Goal: Navigation & Orientation: Find specific page/section

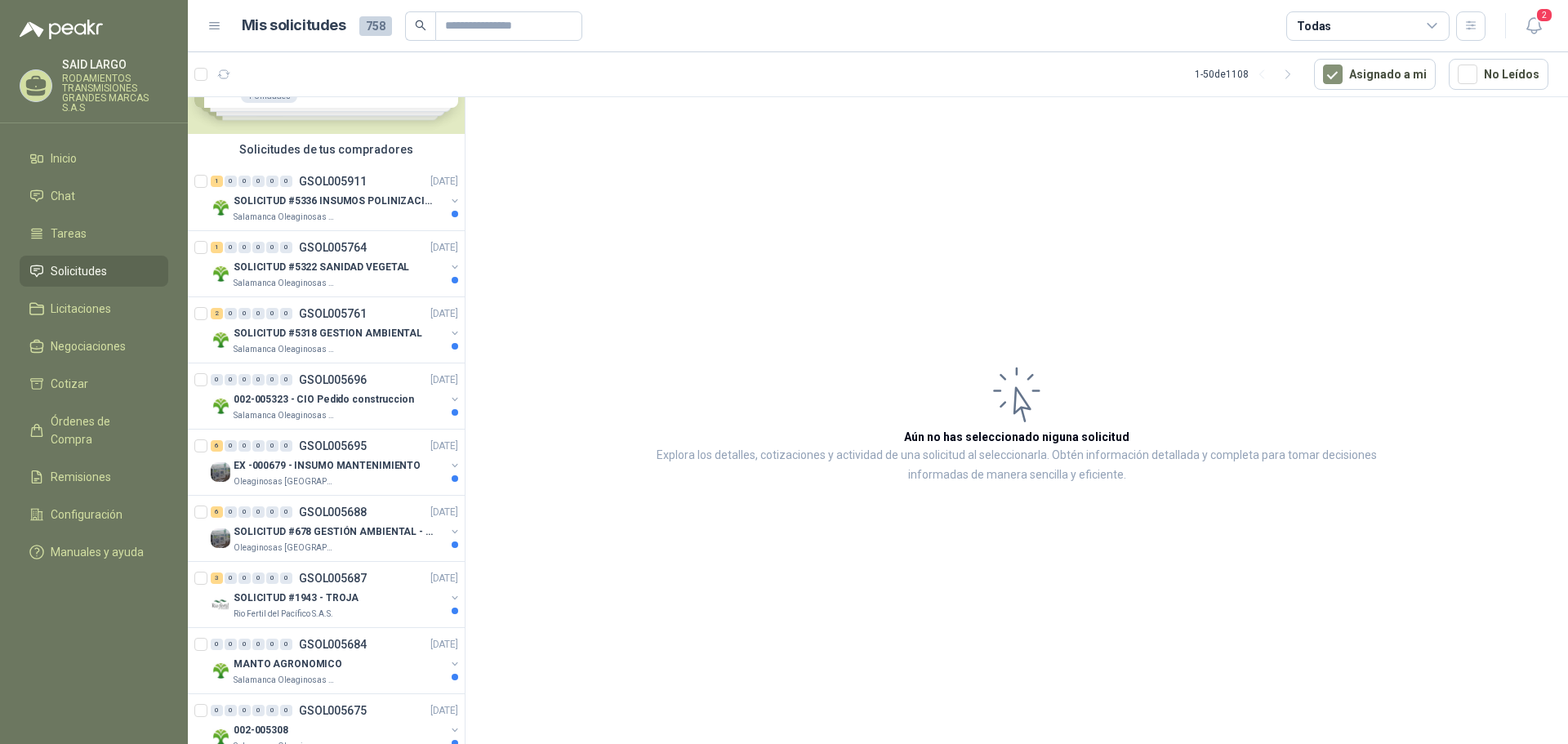
scroll to position [163, 0]
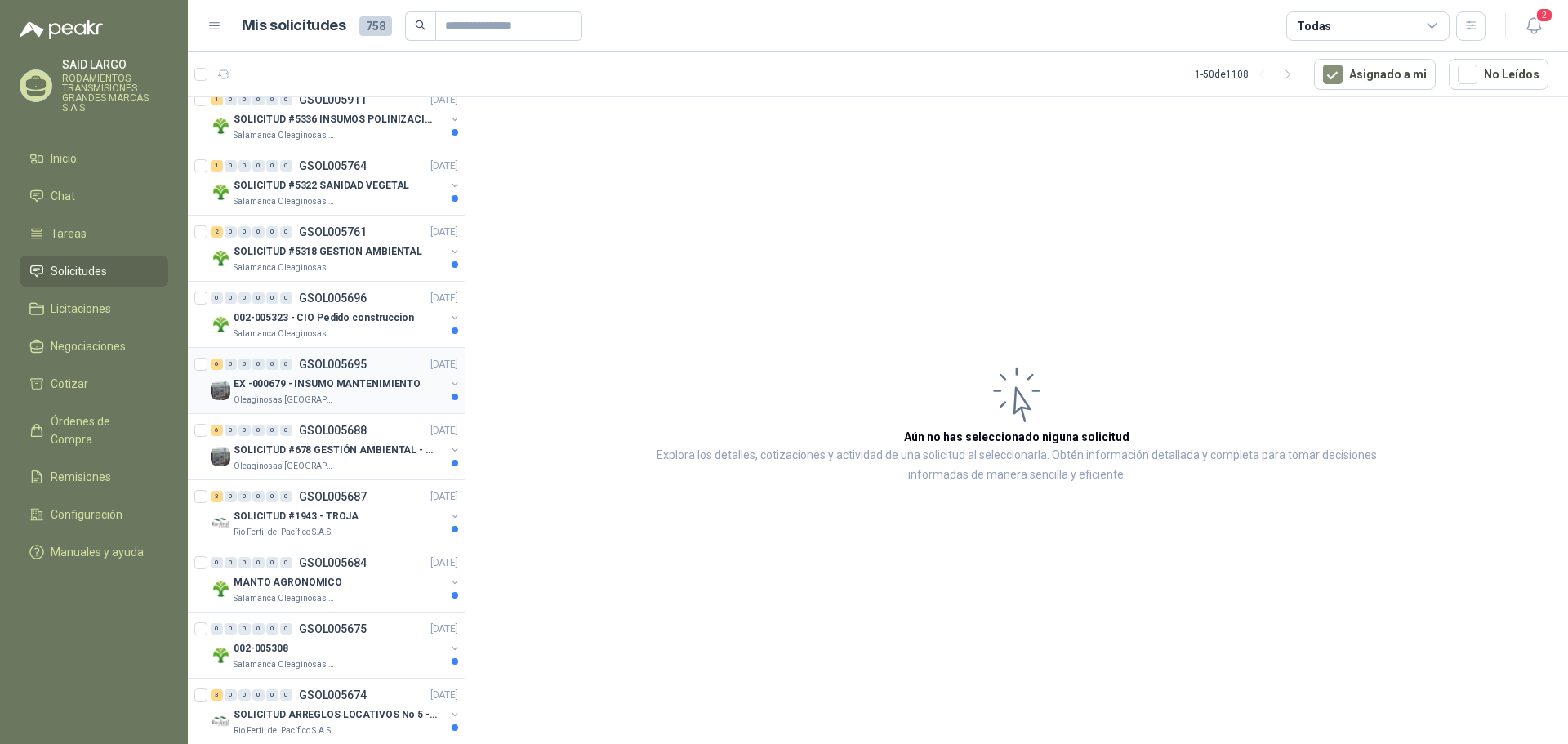
click at [448, 381] on button "button" at bounding box center [455, 383] width 13 height 13
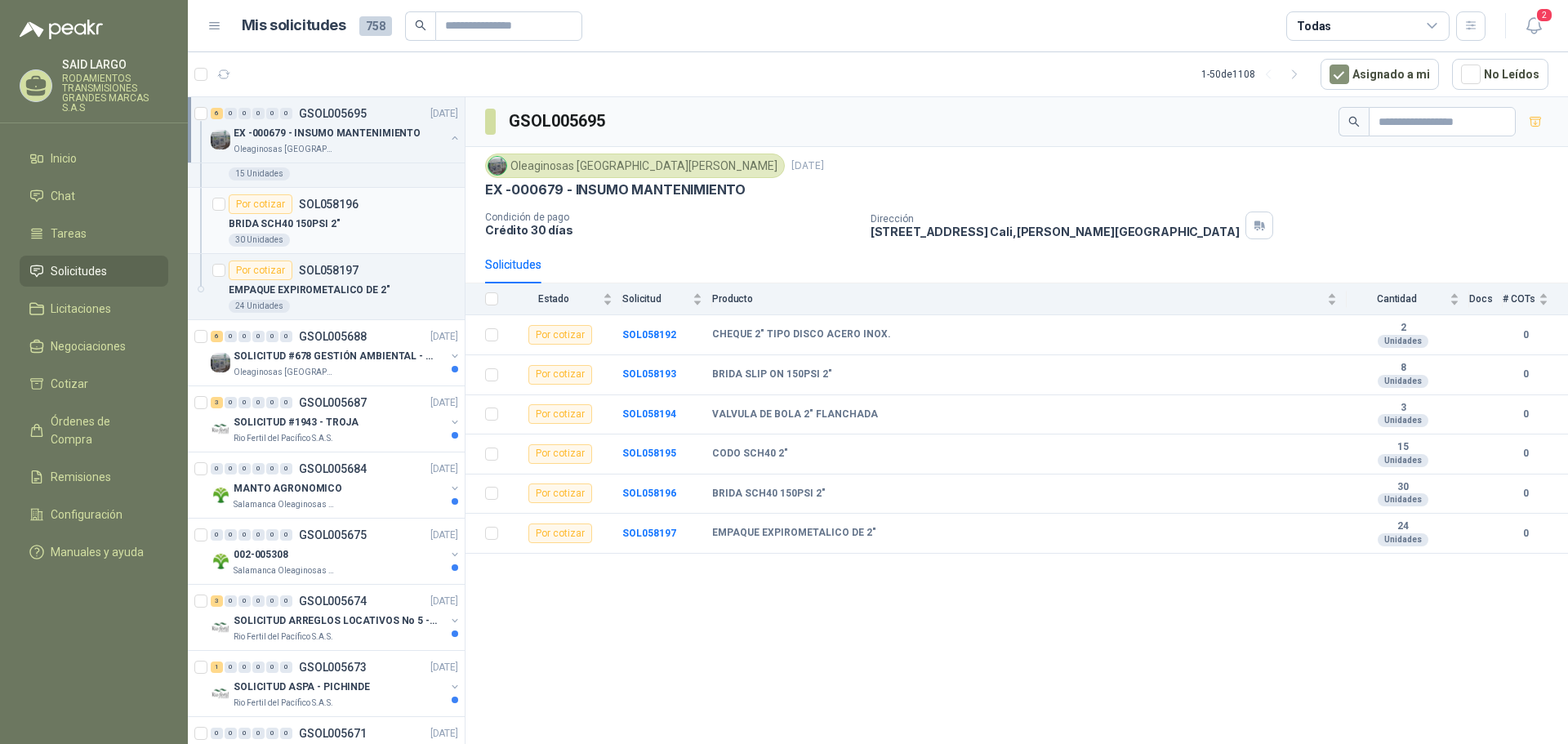
scroll to position [735, 0]
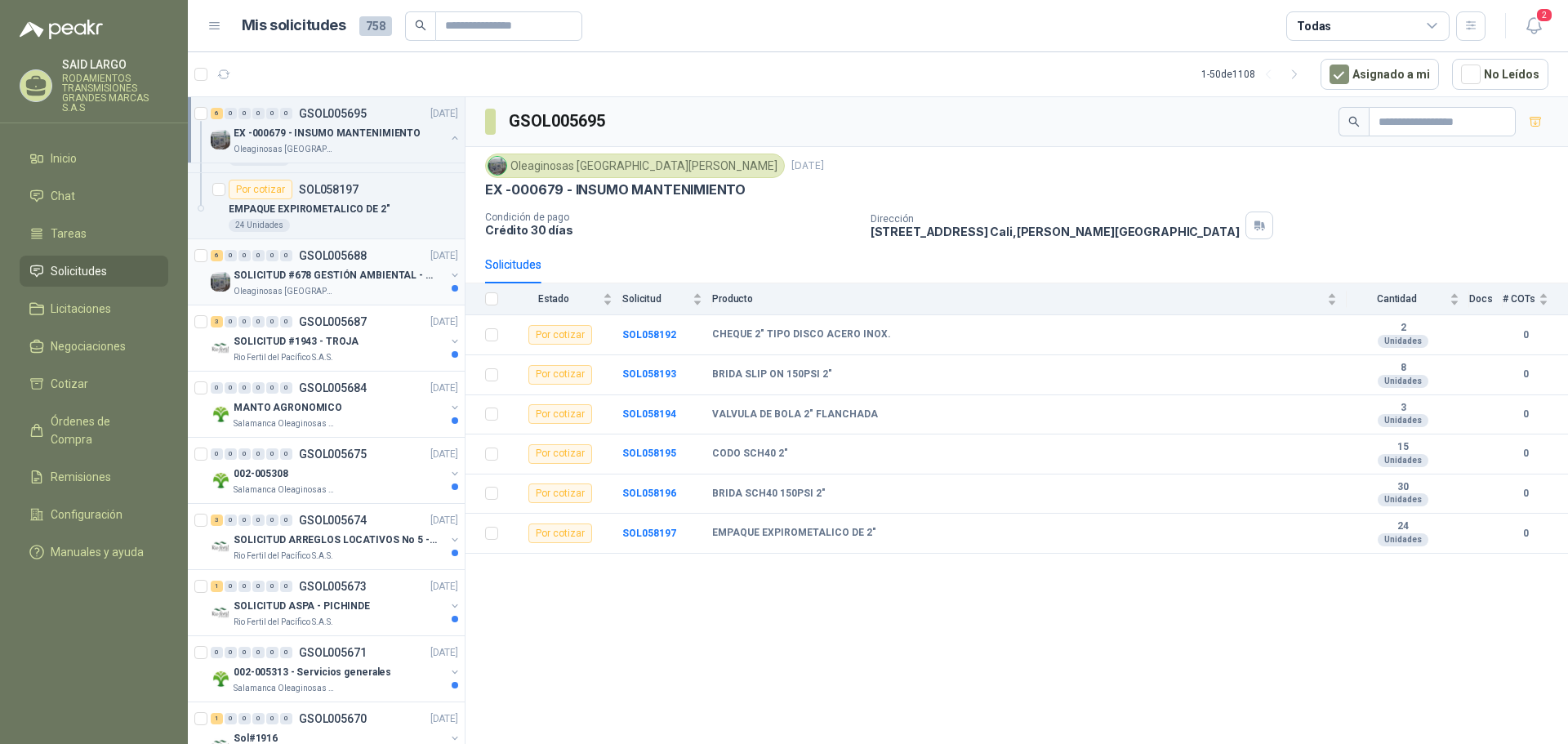
click at [448, 274] on button "button" at bounding box center [455, 275] width 13 height 13
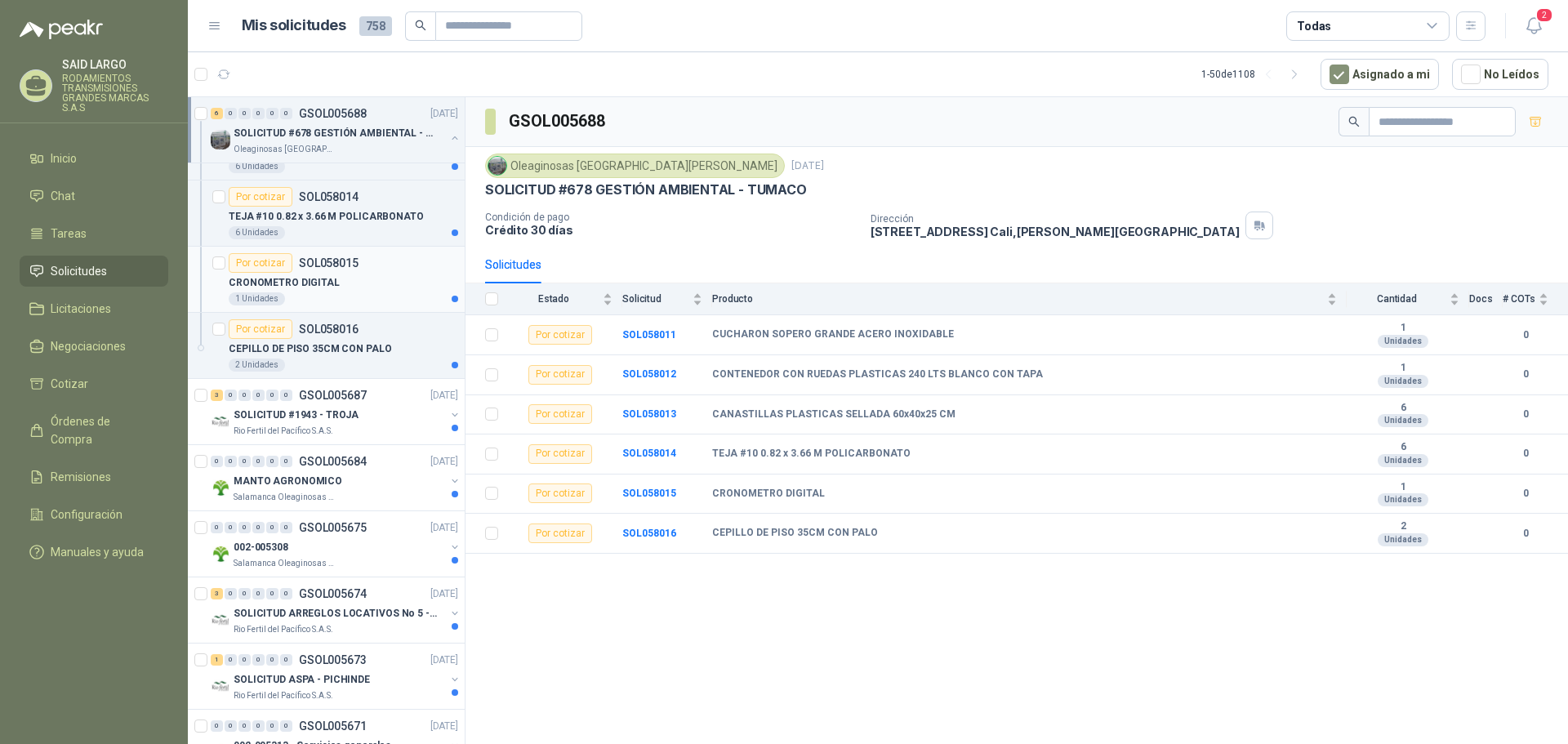
scroll to position [1062, 0]
click at [448, 407] on button "button" at bounding box center [455, 412] width 13 height 13
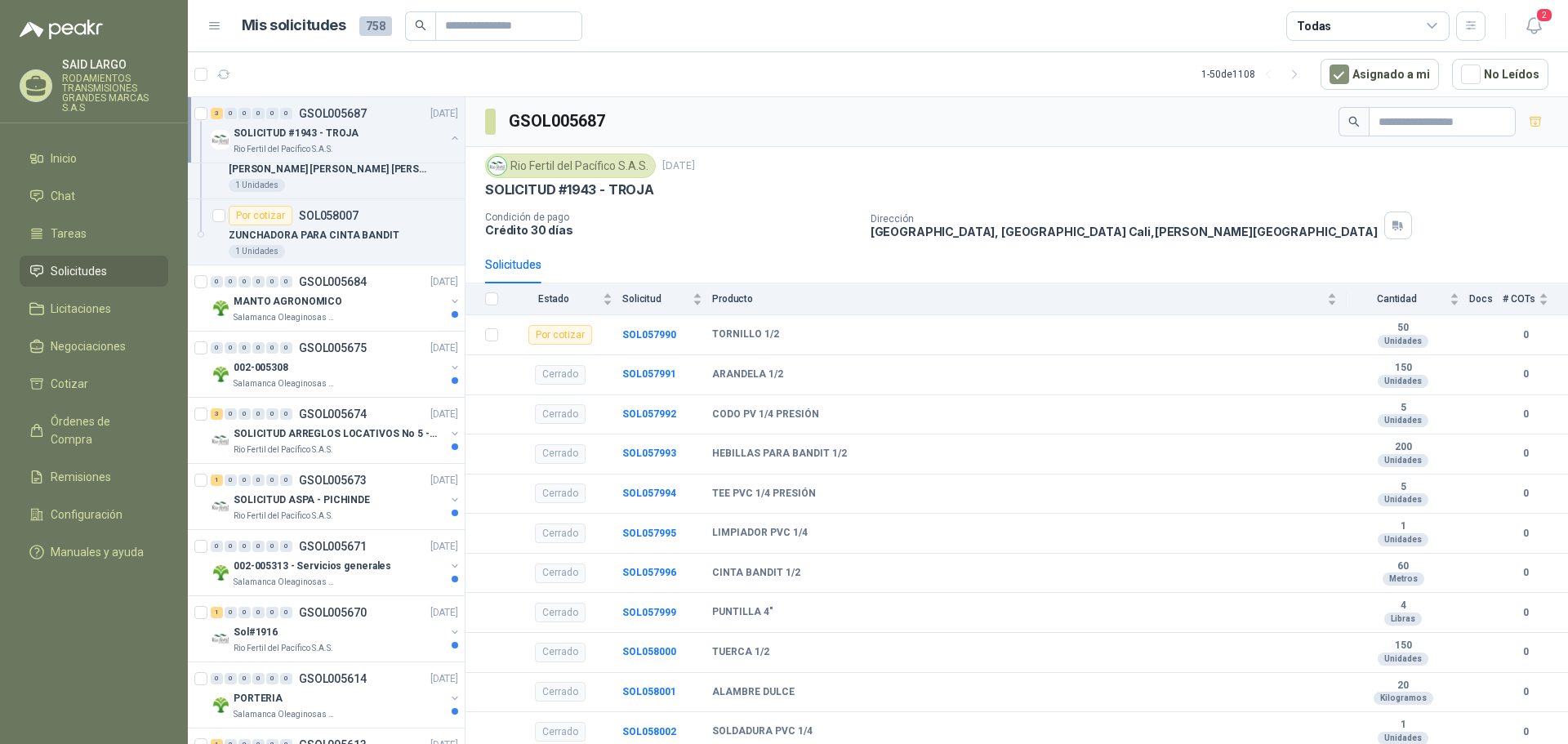
scroll to position [2287, 0]
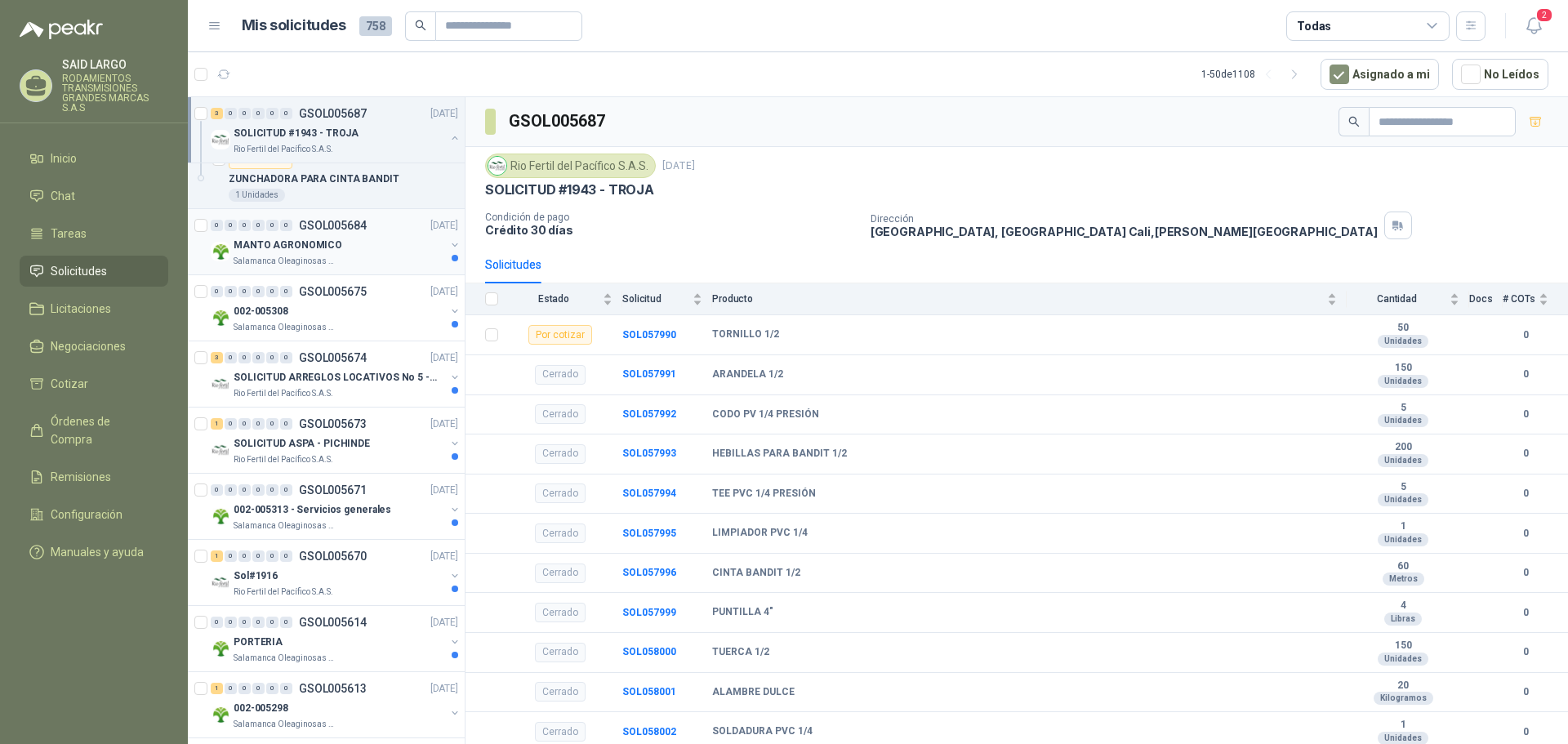
click at [448, 240] on button "button" at bounding box center [455, 245] width 13 height 13
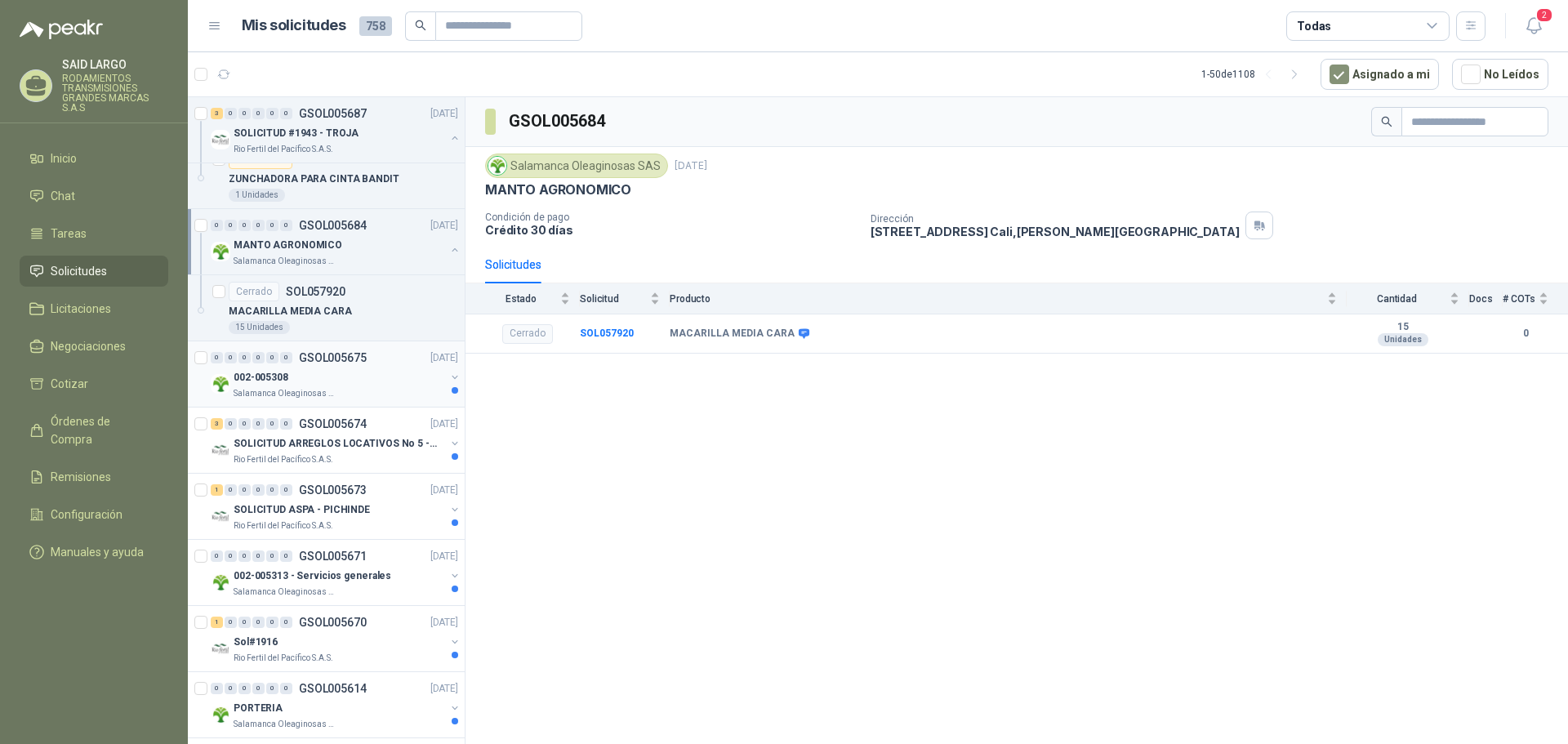
click at [448, 375] on button "button" at bounding box center [455, 377] width 13 height 13
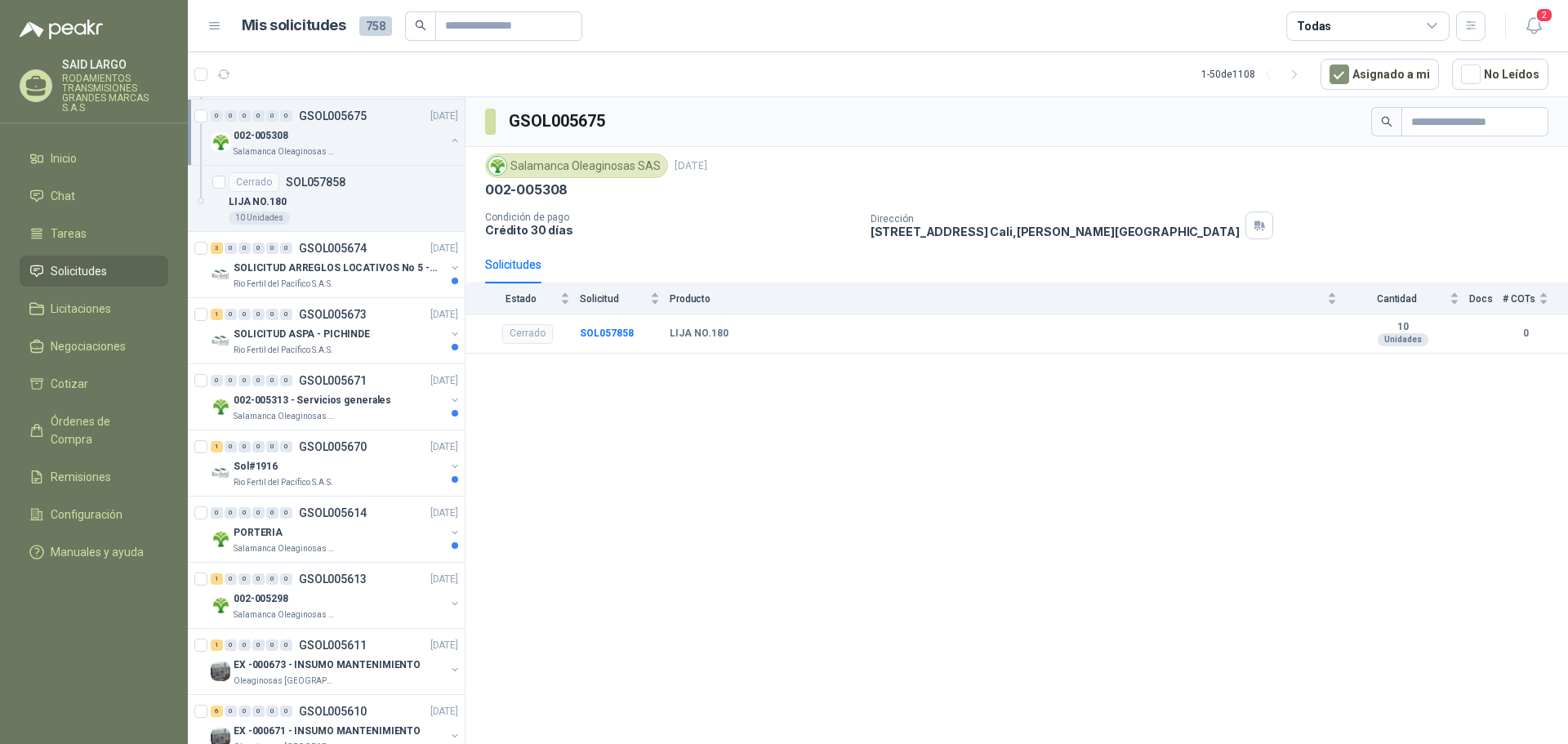
scroll to position [2532, 0]
click at [448, 268] on button "button" at bounding box center [455, 265] width 13 height 13
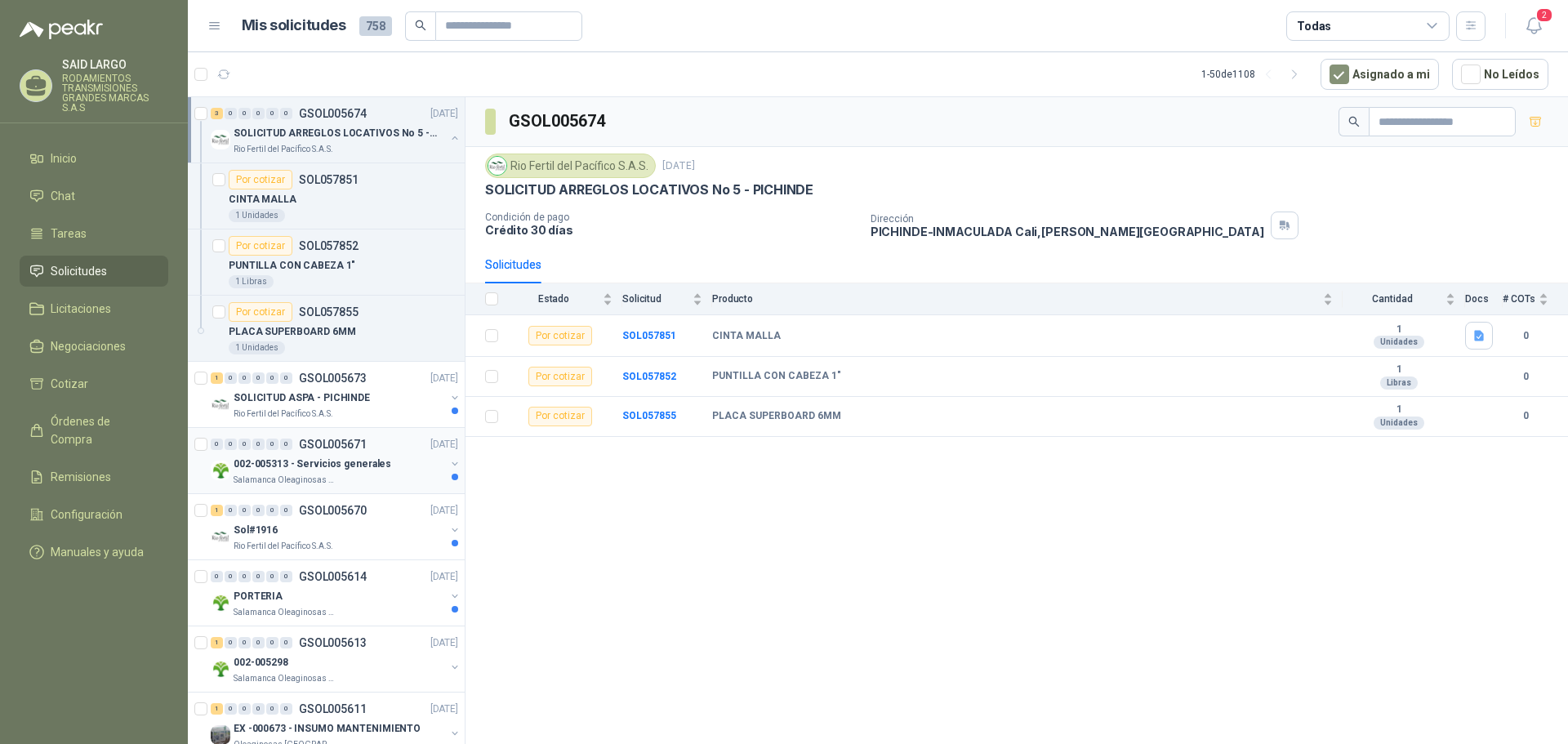
scroll to position [2696, 0]
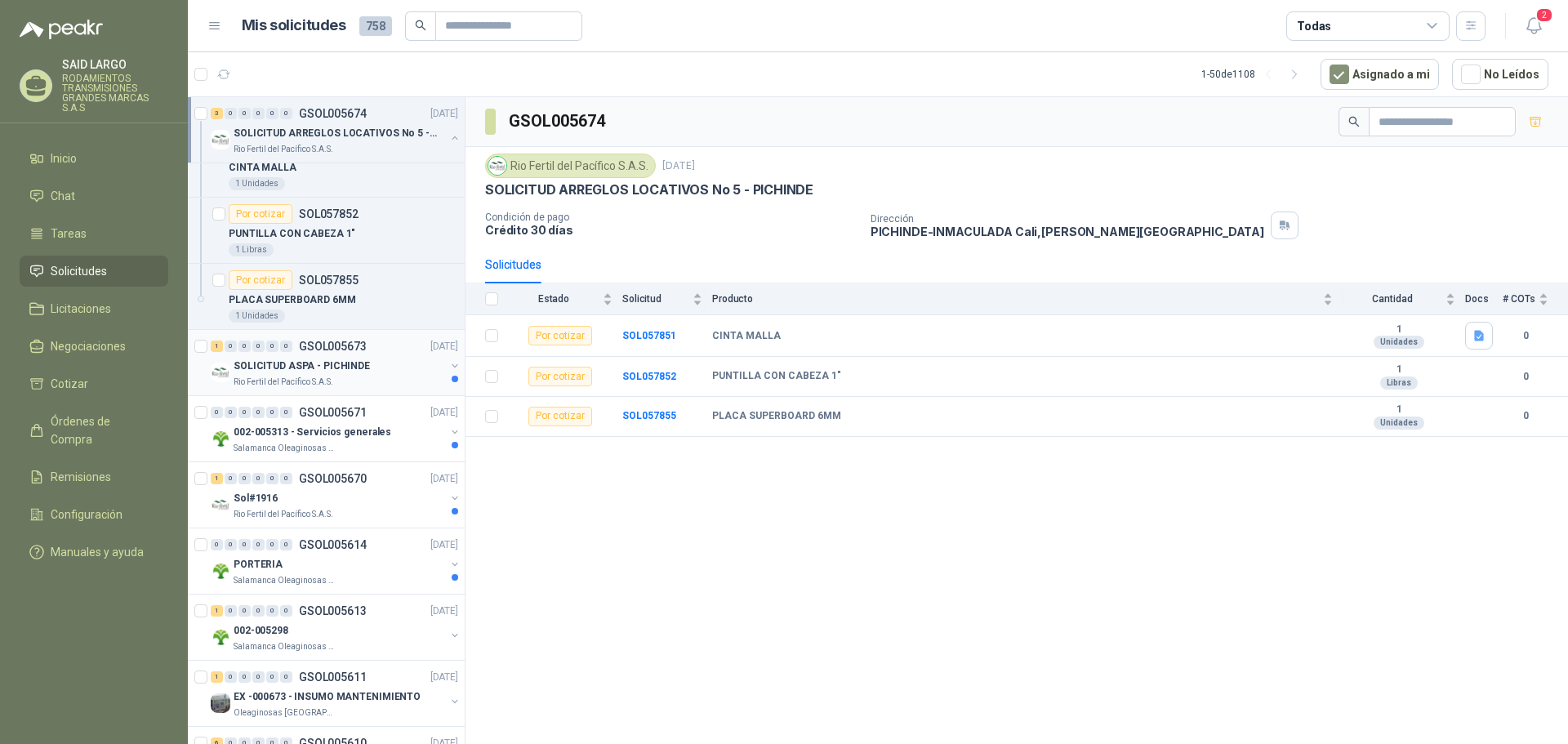
click at [448, 363] on button "button" at bounding box center [455, 366] width 13 height 13
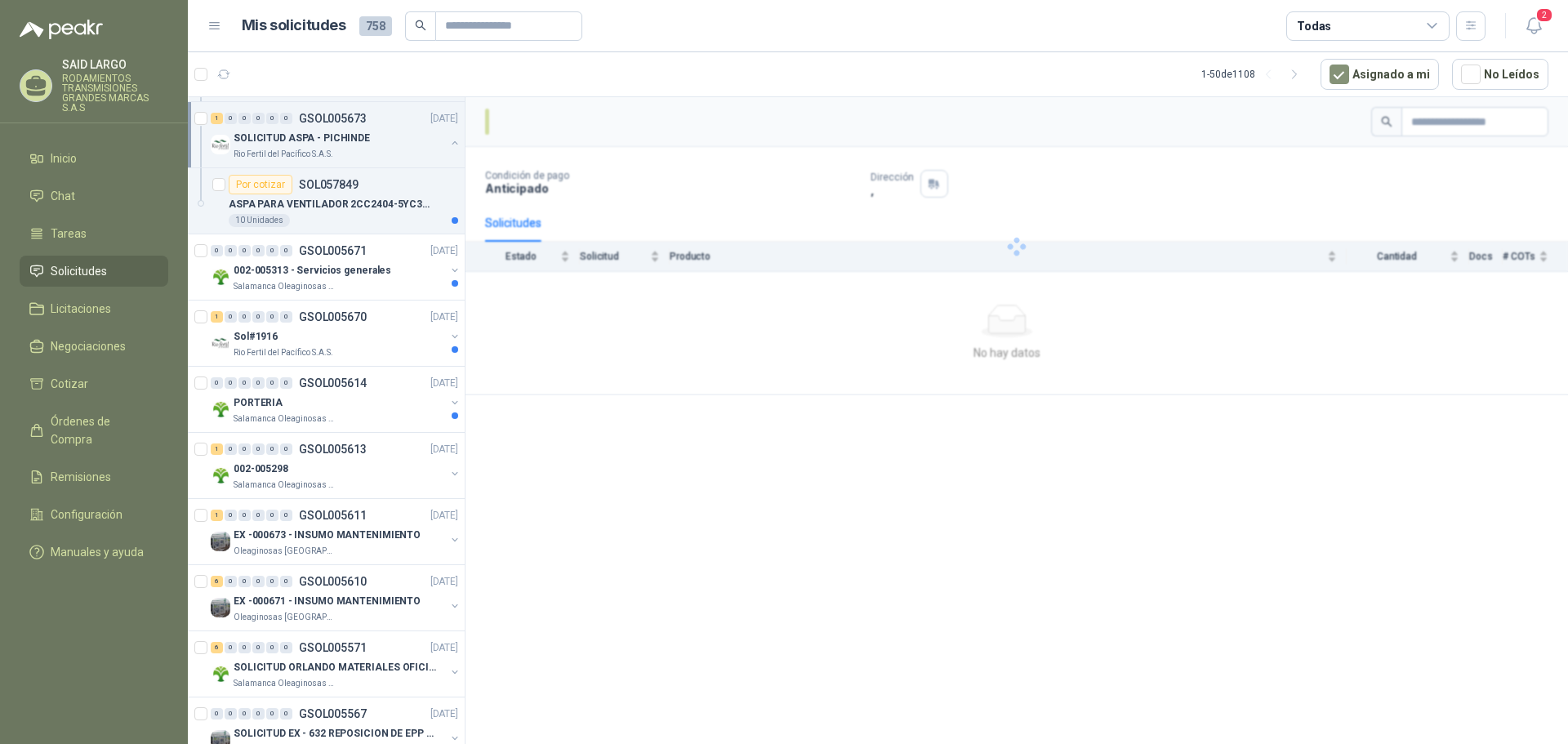
scroll to position [2940, 0]
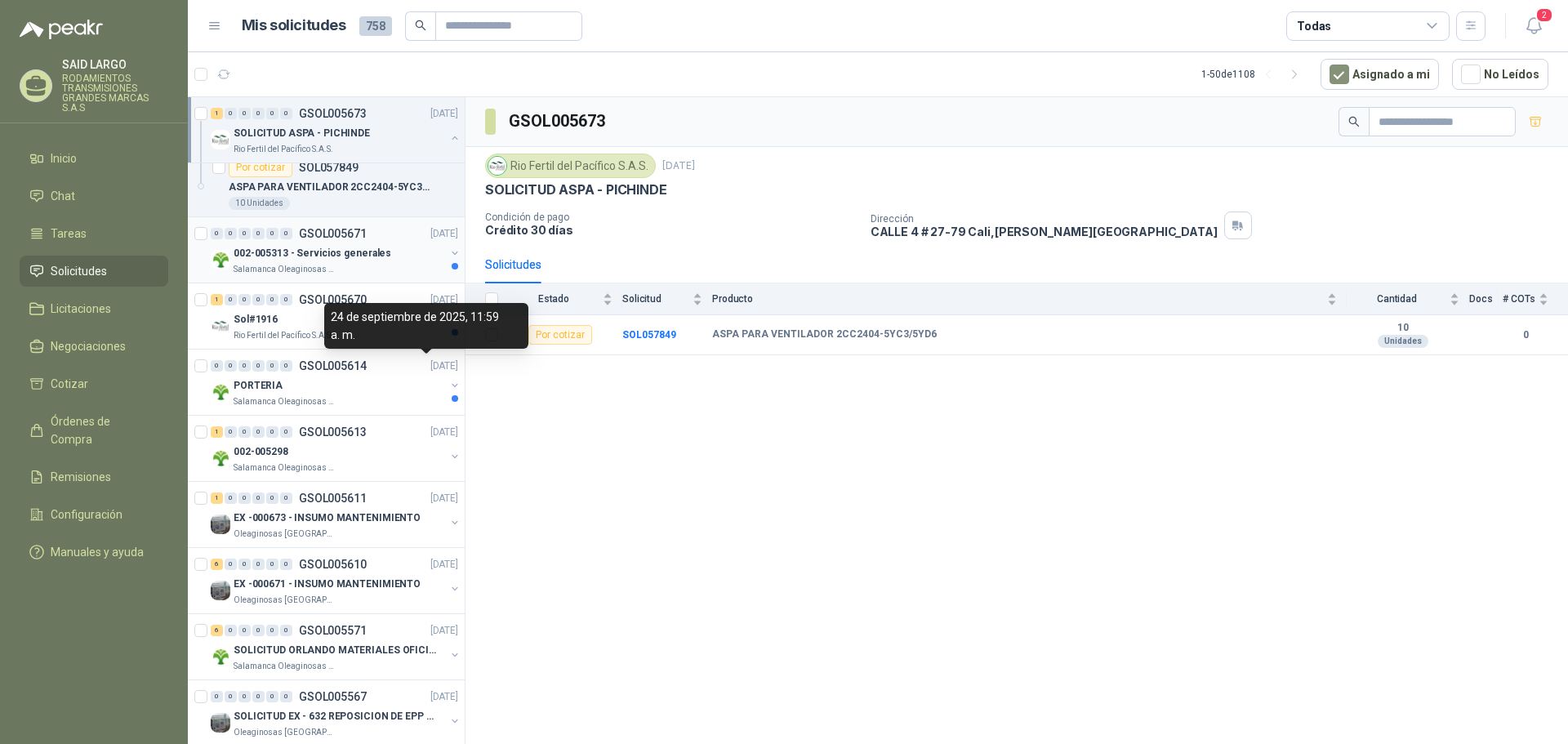
click at [448, 252] on button "button" at bounding box center [455, 253] width 13 height 13
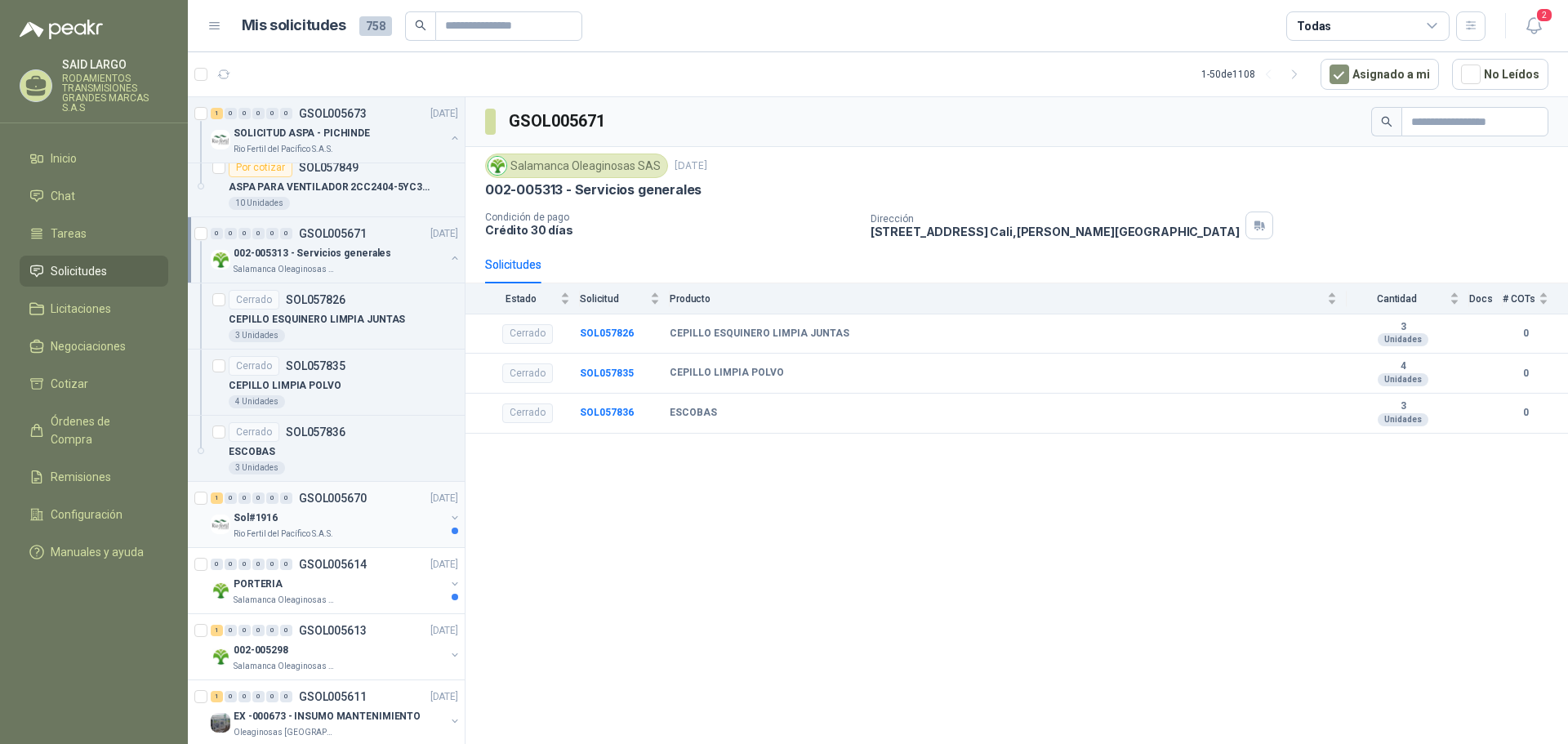
click at [448, 518] on button "button" at bounding box center [455, 518] width 13 height 13
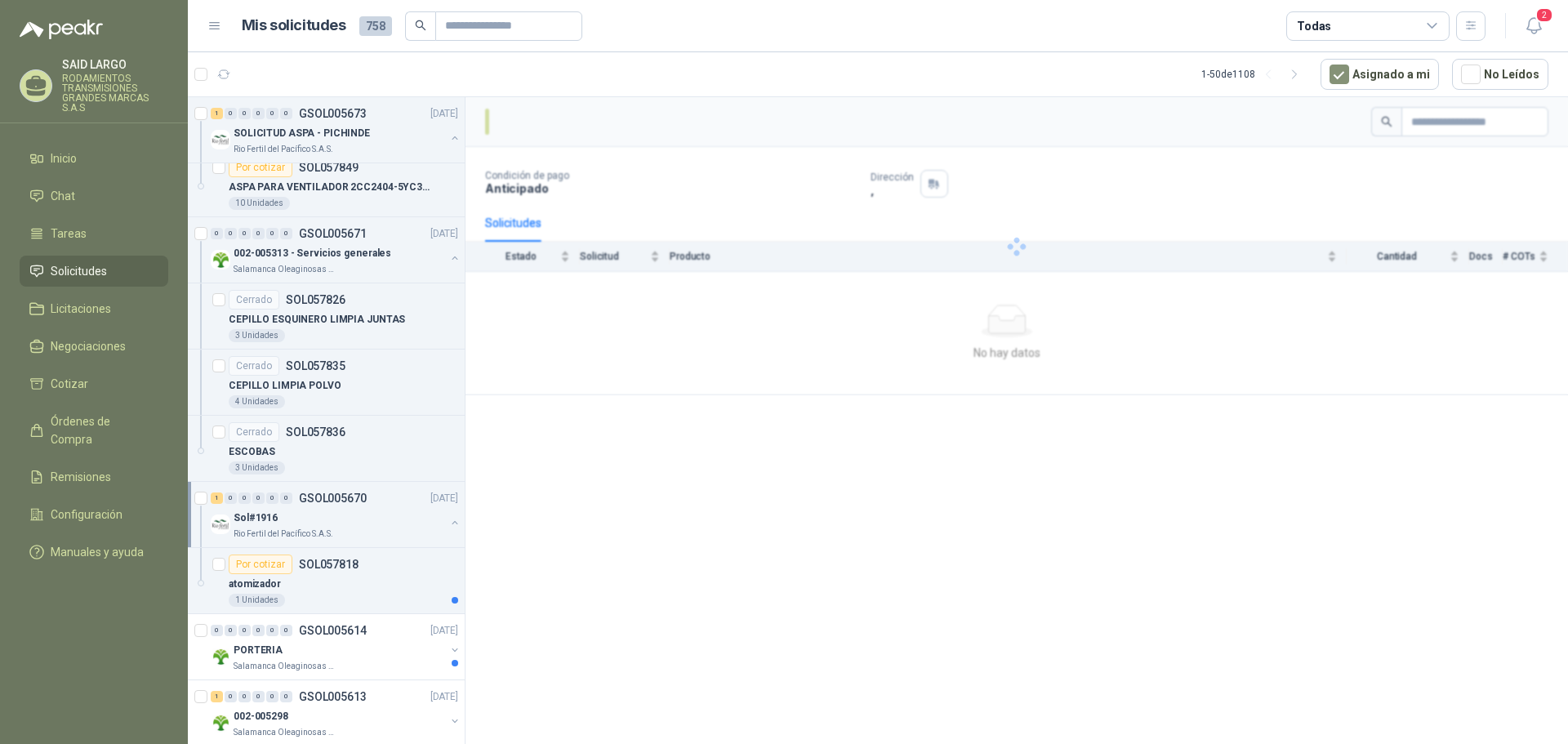
scroll to position [3186, 0]
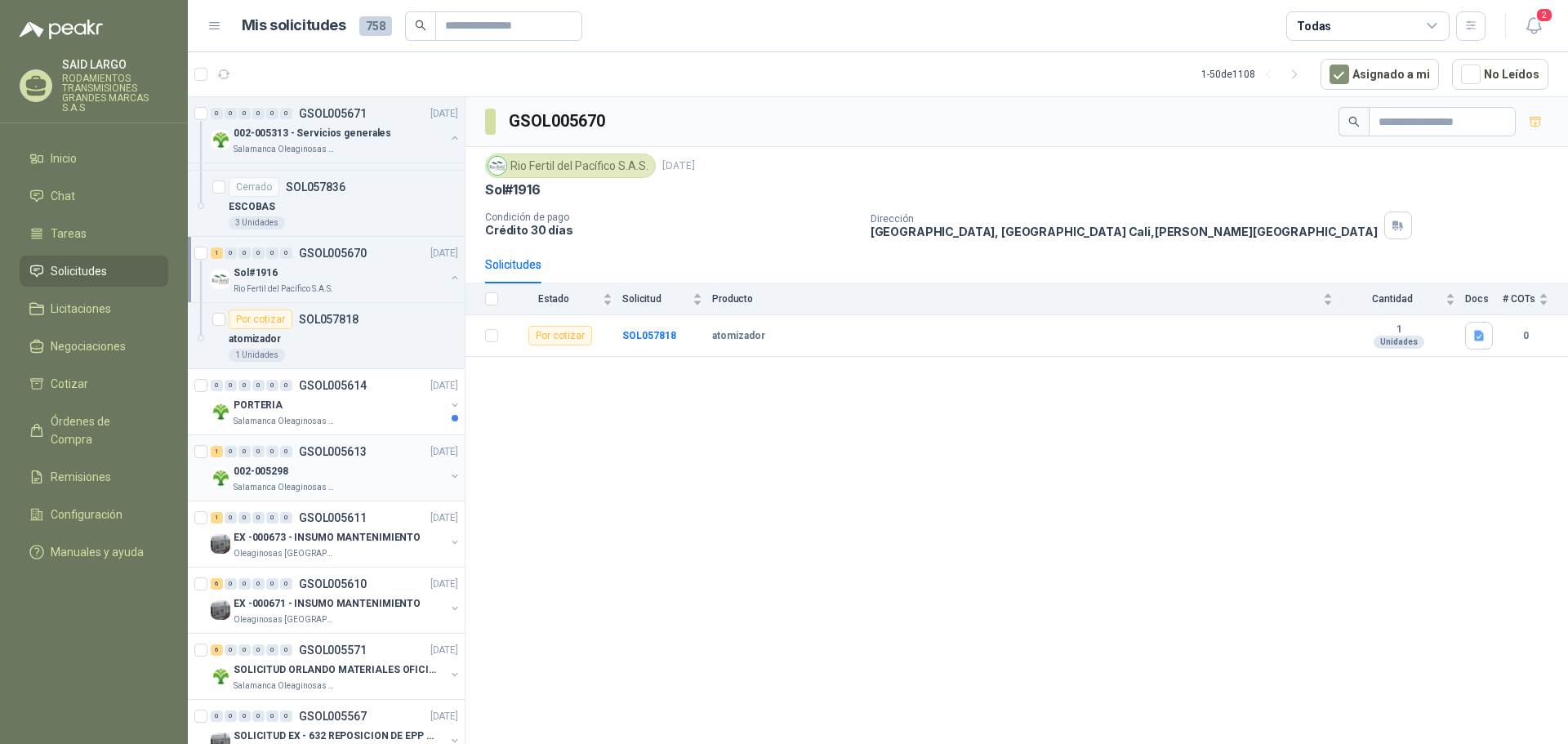
click at [448, 472] on button "button" at bounding box center [455, 476] width 13 height 13
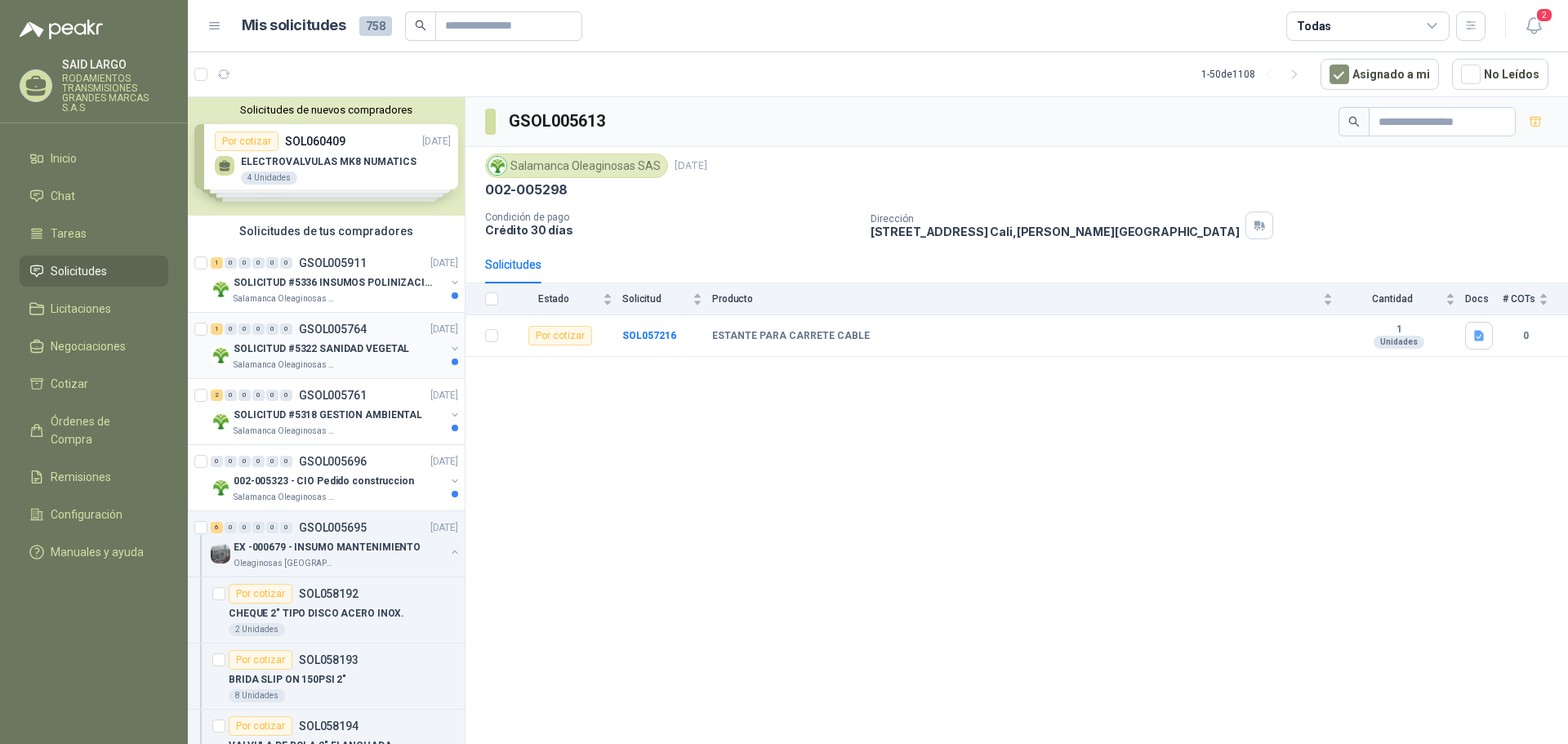
click at [448, 349] on button "button" at bounding box center [455, 349] width 13 height 13
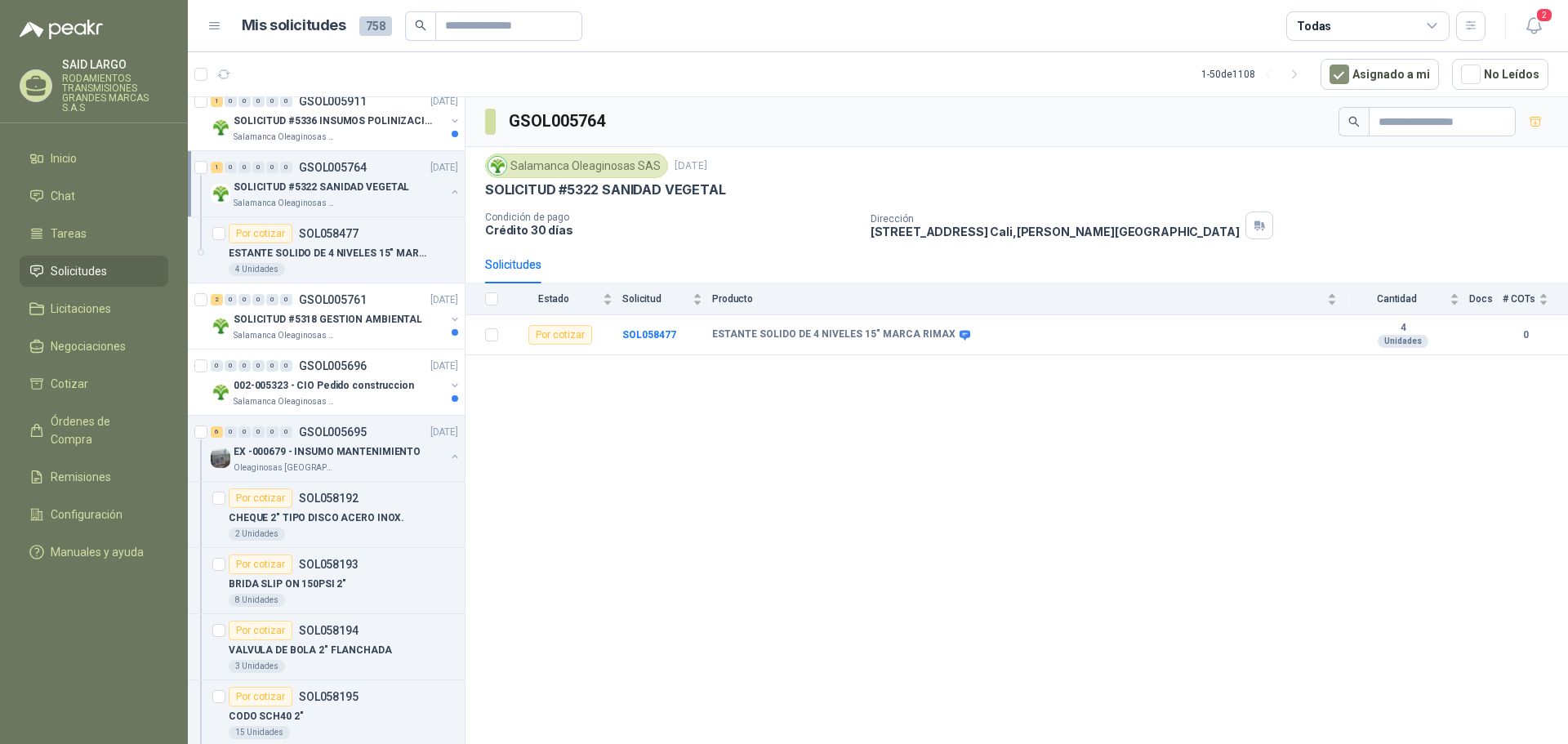
scroll to position [163, 0]
click at [448, 317] on button "button" at bounding box center [455, 318] width 13 height 13
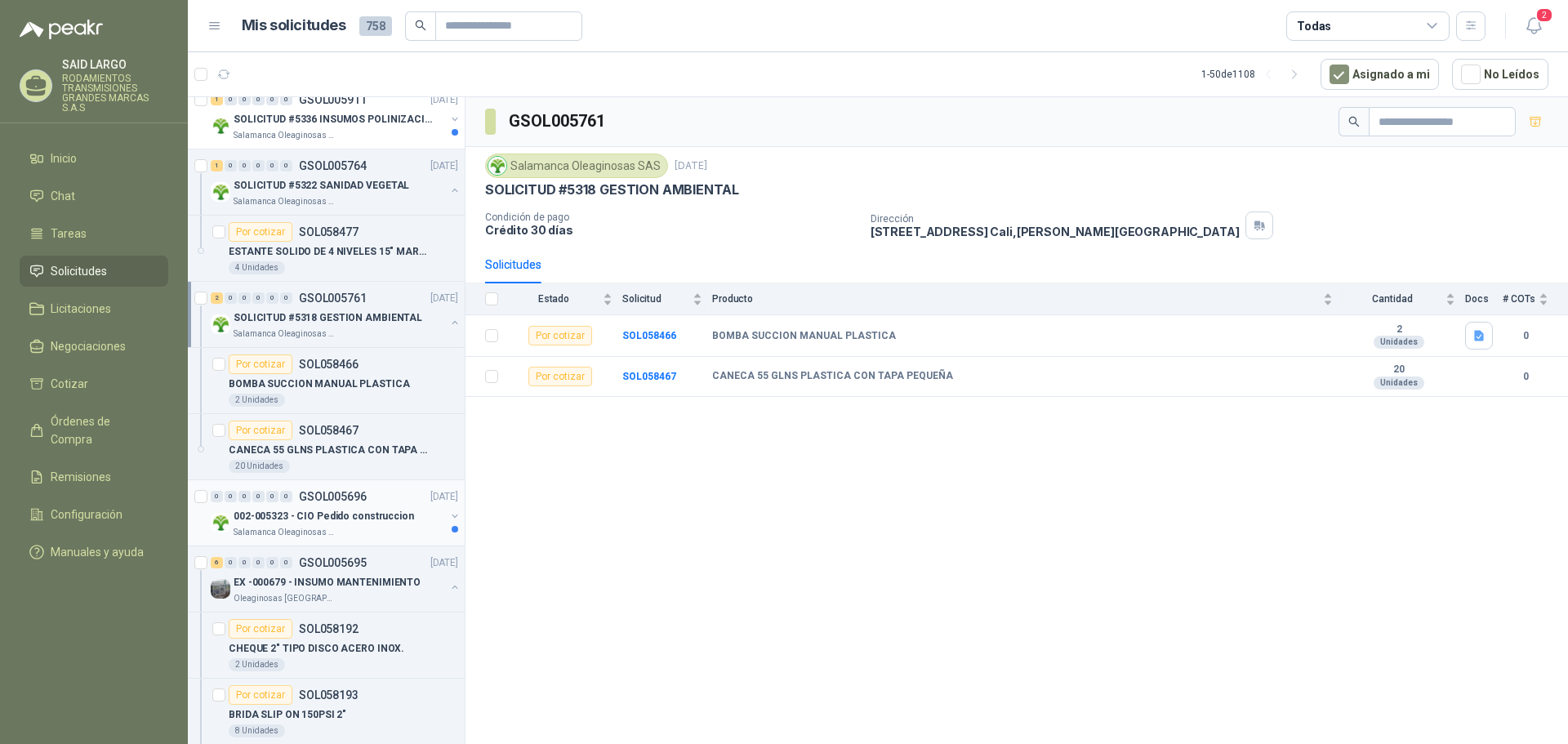
click at [448, 513] on button "button" at bounding box center [455, 516] width 13 height 13
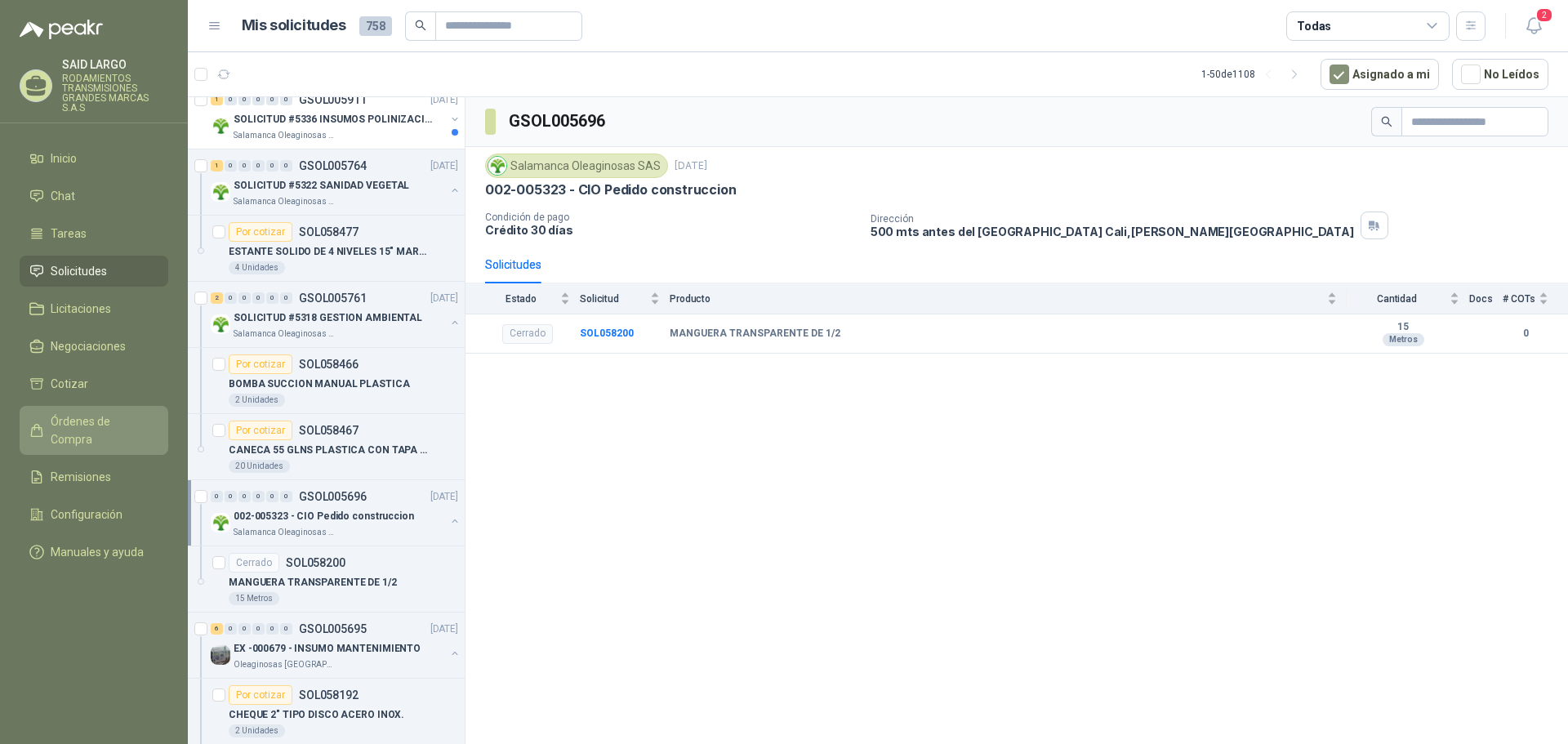
click at [136, 410] on link "Órdenes de Compra" at bounding box center [93, 431] width 149 height 49
